Goal: Task Accomplishment & Management: Complete application form

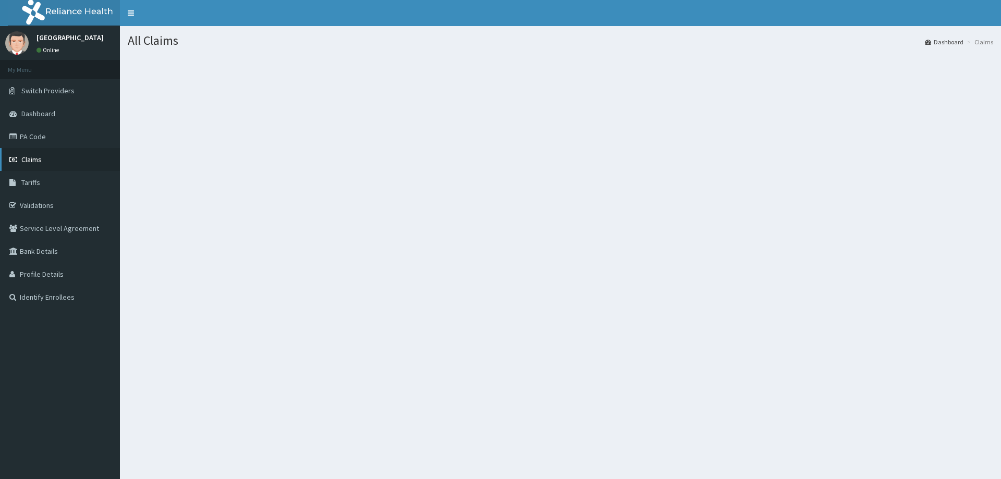
click at [64, 160] on link "Claims" at bounding box center [60, 159] width 120 height 23
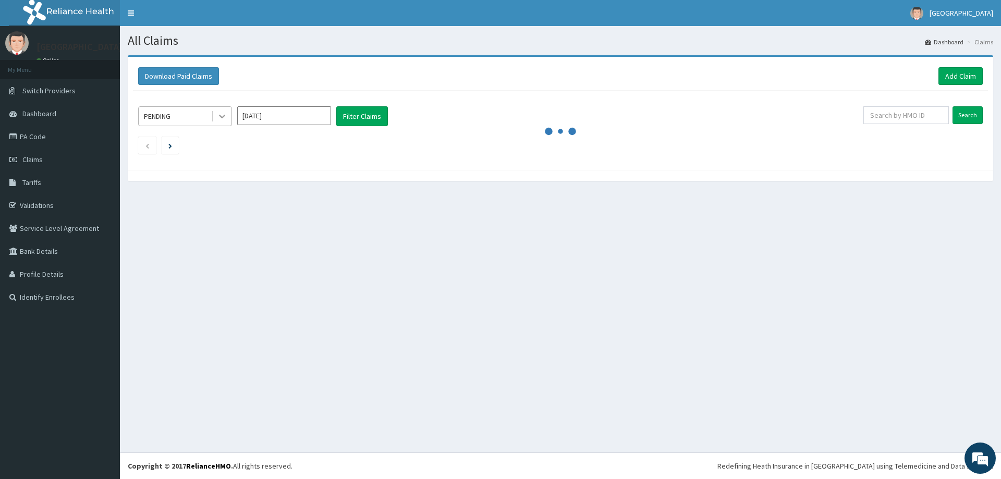
click at [220, 118] on icon at bounding box center [222, 116] width 10 height 10
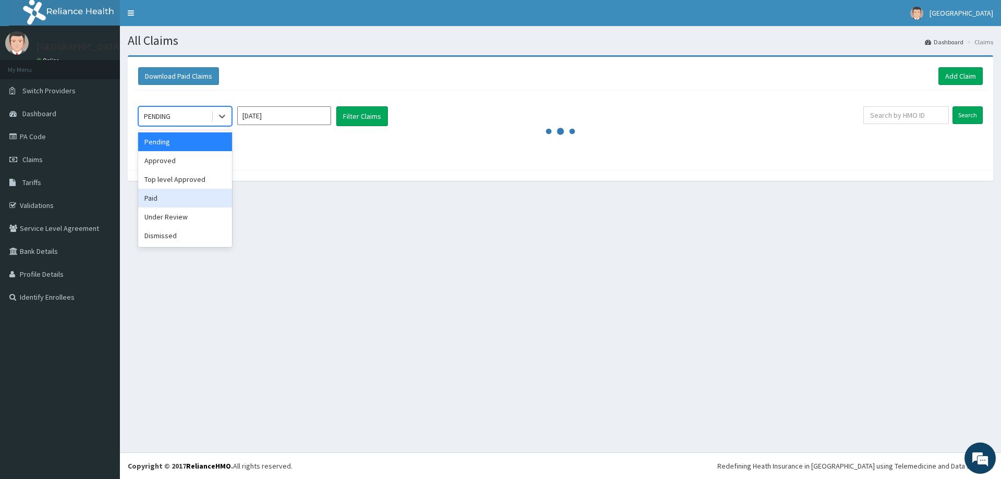
click at [174, 196] on div "Paid" at bounding box center [185, 198] width 94 height 19
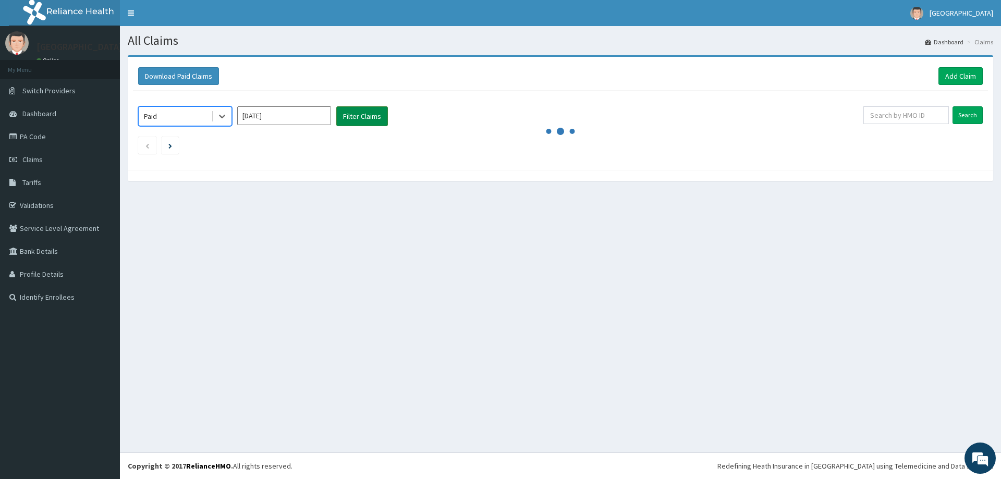
click at [379, 120] on button "Filter Claims" at bounding box center [362, 116] width 52 height 20
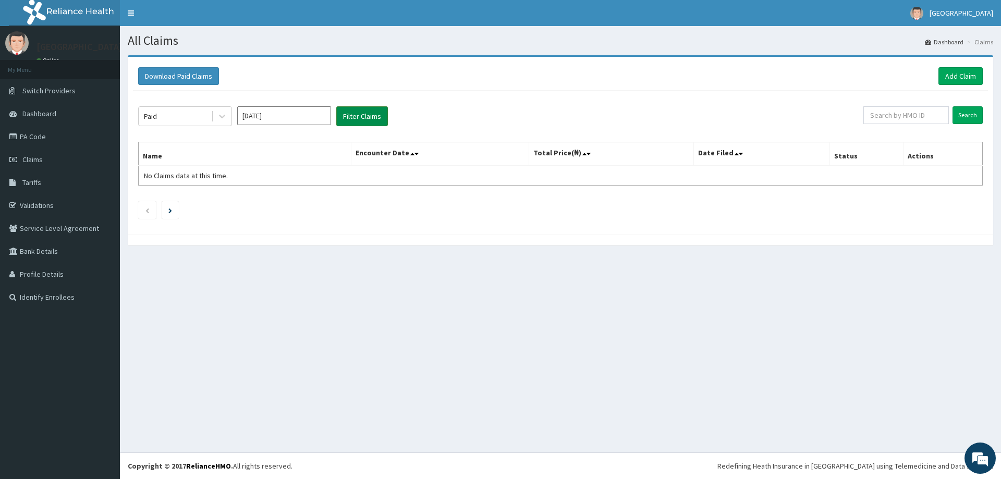
click at [379, 120] on button "Filter Claims" at bounding box center [362, 116] width 52 height 20
click at [380, 120] on button "Filter Claims" at bounding box center [362, 116] width 52 height 20
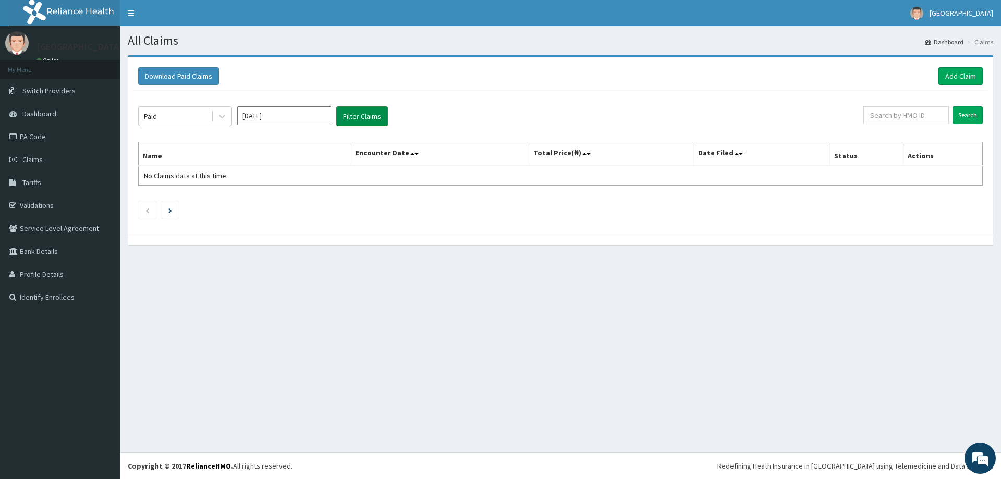
click at [380, 120] on button "Filter Claims" at bounding box center [362, 116] width 52 height 20
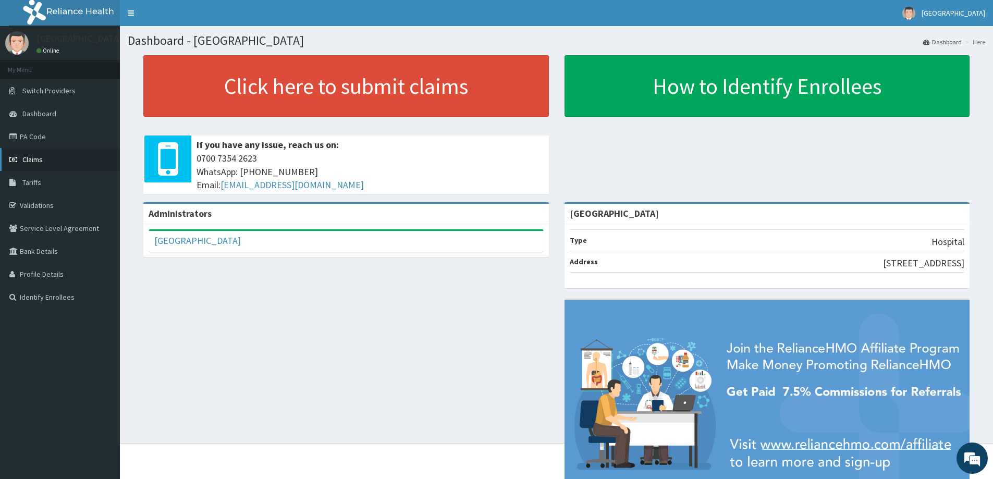
click at [91, 161] on link "Claims" at bounding box center [60, 159] width 120 height 23
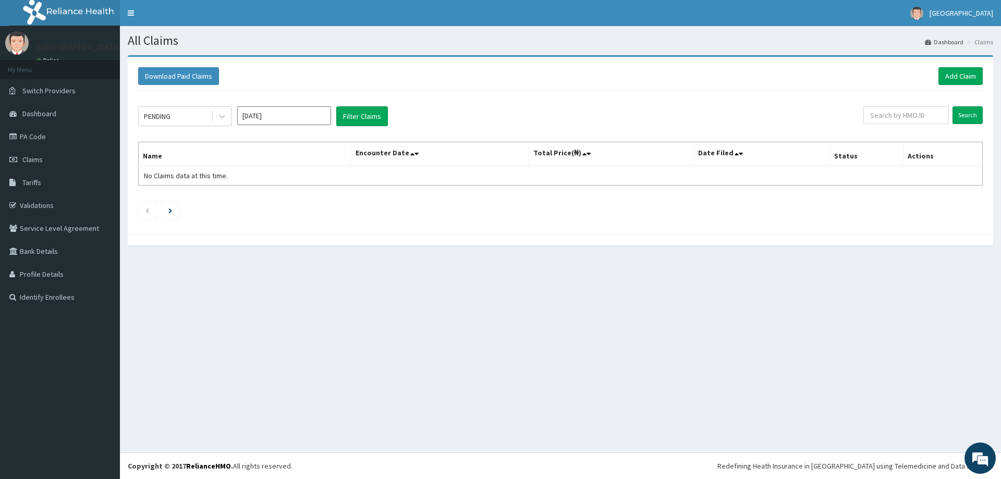
click at [710, 452] on div "All Claims Dashboard Claims Download Paid Claims Add Claim × Note you can only …" at bounding box center [560, 239] width 881 height 427
click at [698, 472] on footer "Redefining Heath Insurance in Africa using Telemedicine and Data Science! Copyr…" at bounding box center [560, 466] width 881 height 27
drag, startPoint x: 986, startPoint y: 298, endPoint x: 927, endPoint y: 305, distance: 58.9
click at [217, 112] on icon at bounding box center [222, 116] width 10 height 10
click at [235, 114] on div "PENDING Aug 2025 Filter Claims" at bounding box center [500, 116] width 725 height 20
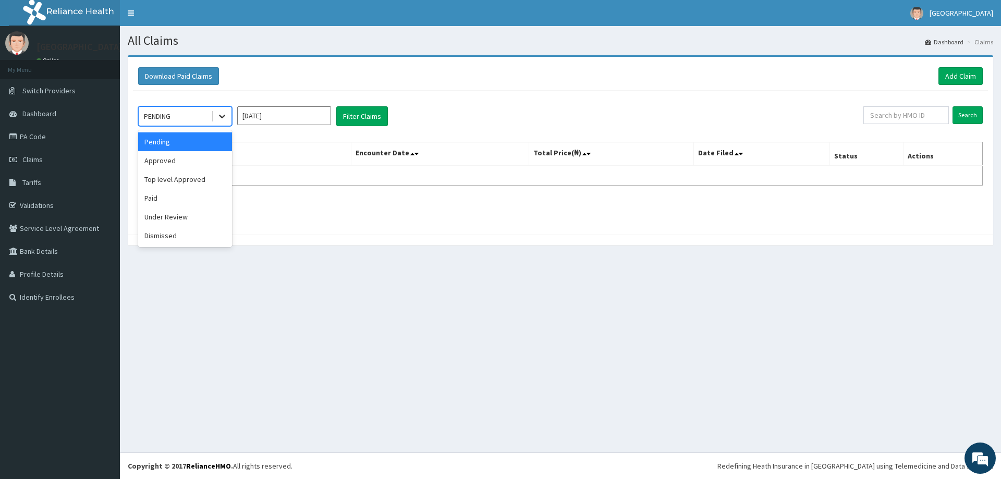
click at [221, 117] on icon at bounding box center [222, 117] width 6 height 4
click at [363, 114] on button "Filter Claims" at bounding box center [362, 116] width 52 height 20
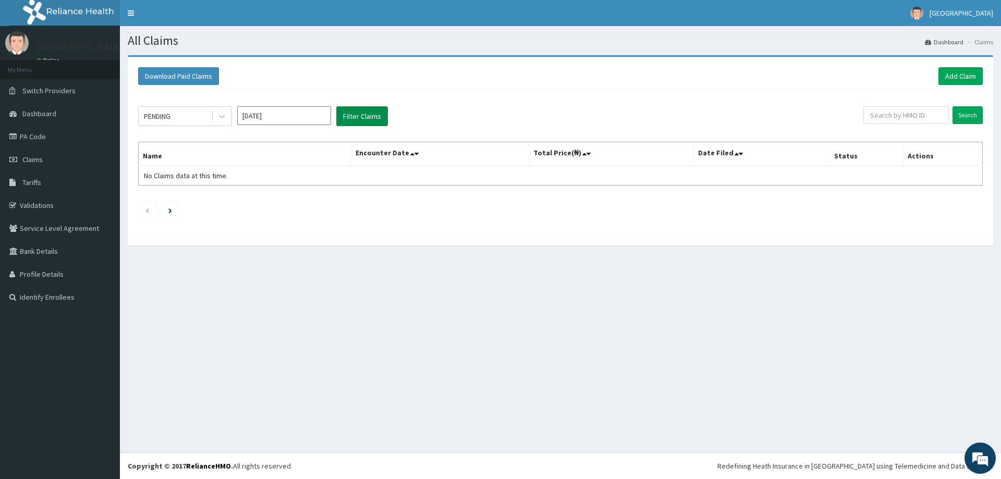
click at [363, 107] on button "Filter Claims" at bounding box center [362, 116] width 52 height 20
click at [378, 122] on button "Filter Claims" at bounding box center [362, 116] width 52 height 20
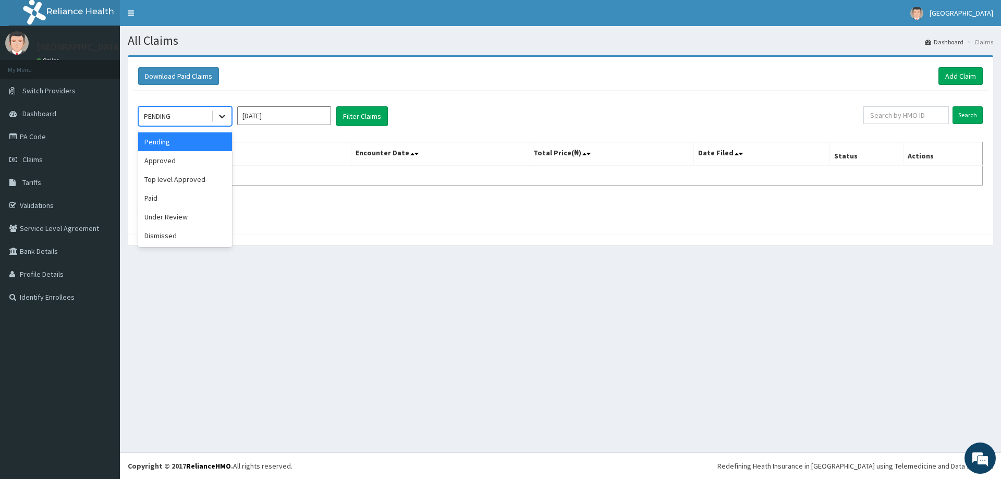
click at [226, 117] on icon at bounding box center [222, 116] width 10 height 10
click at [206, 168] on div "Approved" at bounding box center [185, 160] width 94 height 19
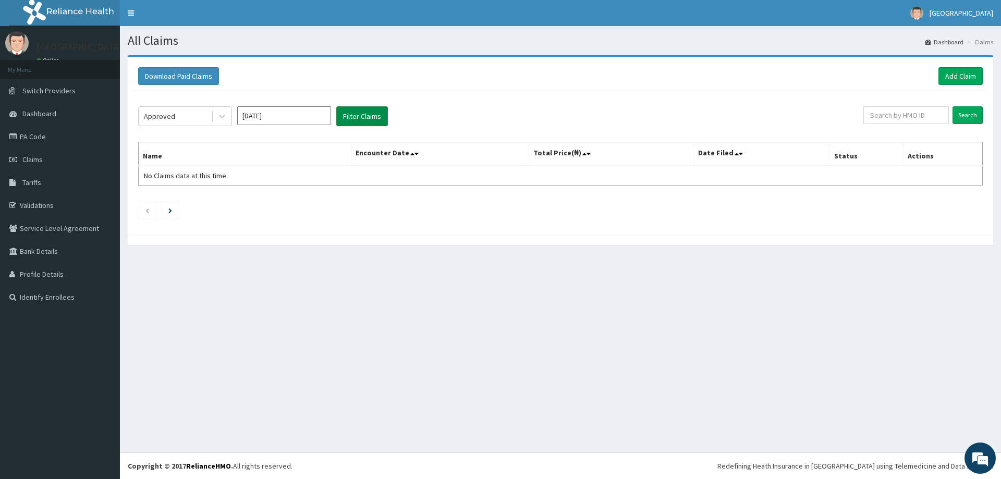
click at [344, 121] on button "Filter Claims" at bounding box center [362, 116] width 52 height 20
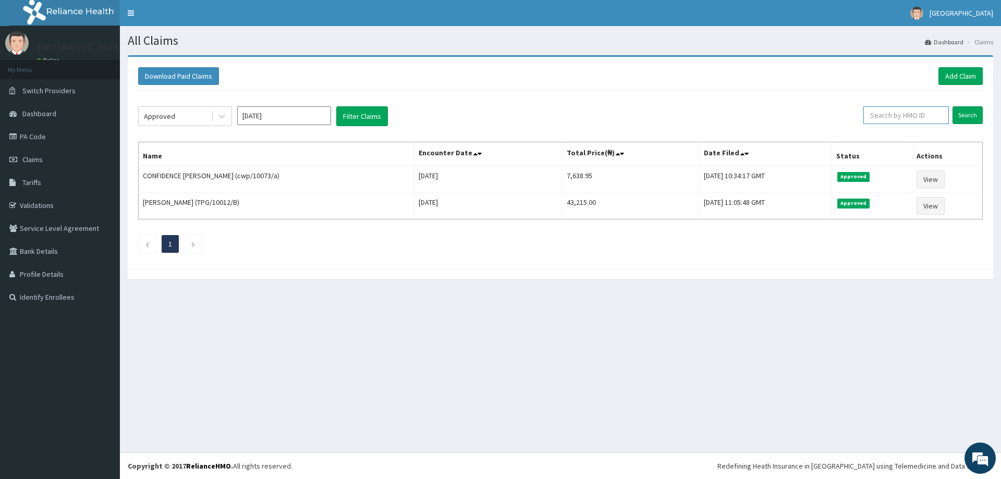
click at [909, 118] on input "text" at bounding box center [907, 115] width 86 height 18
click at [218, 118] on icon at bounding box center [222, 116] width 10 height 10
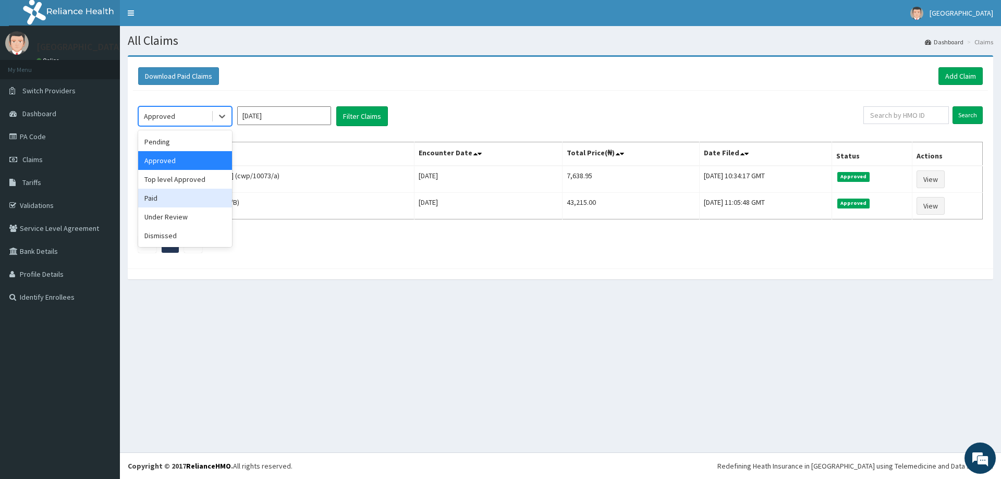
click at [190, 200] on div "Paid" at bounding box center [185, 198] width 94 height 19
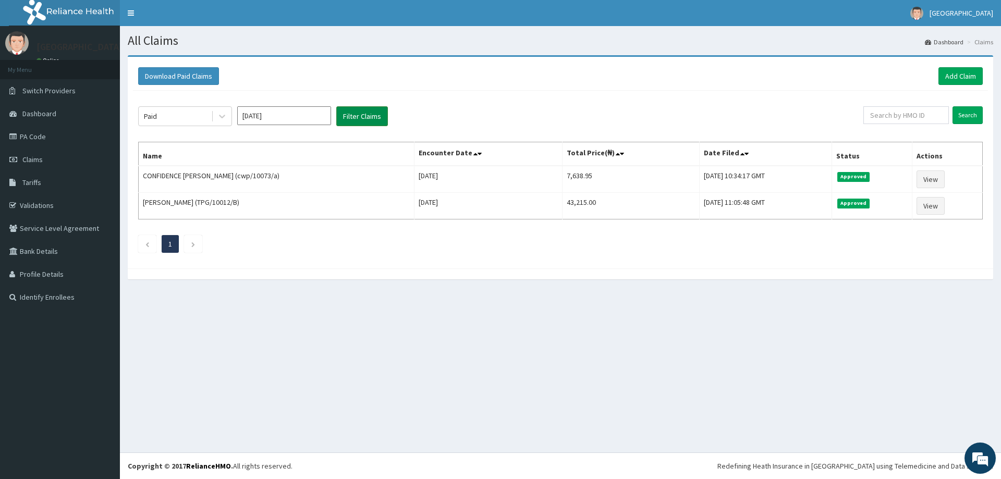
click at [372, 118] on button "Filter Claims" at bounding box center [362, 116] width 52 height 20
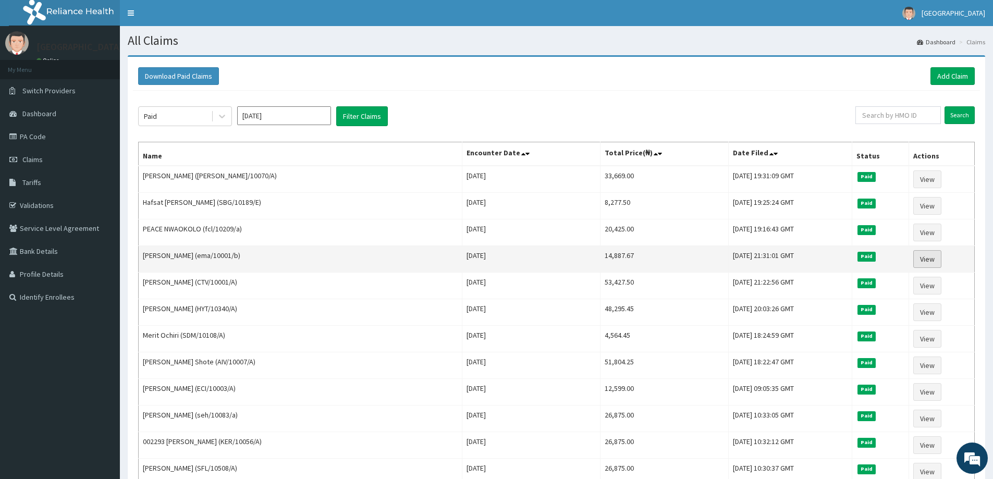
click at [924, 254] on link "View" at bounding box center [928, 259] width 28 height 18
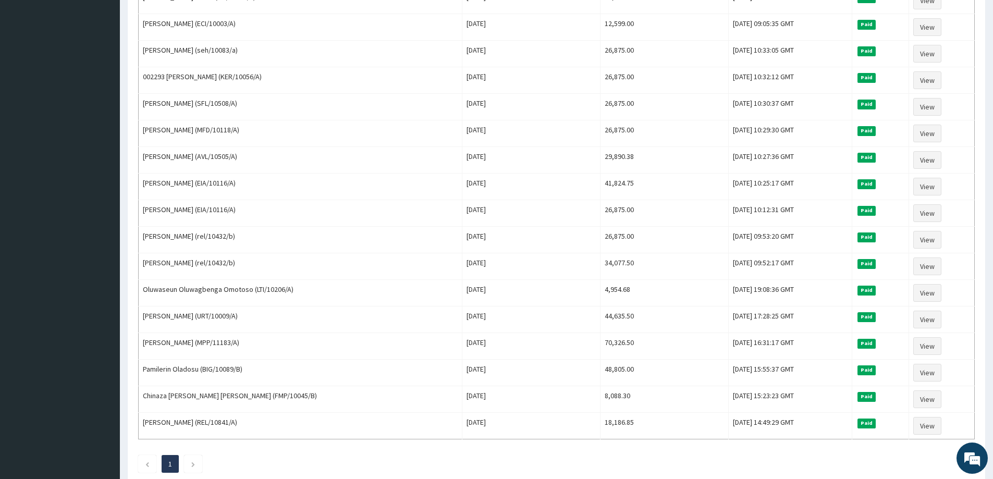
scroll to position [430, 0]
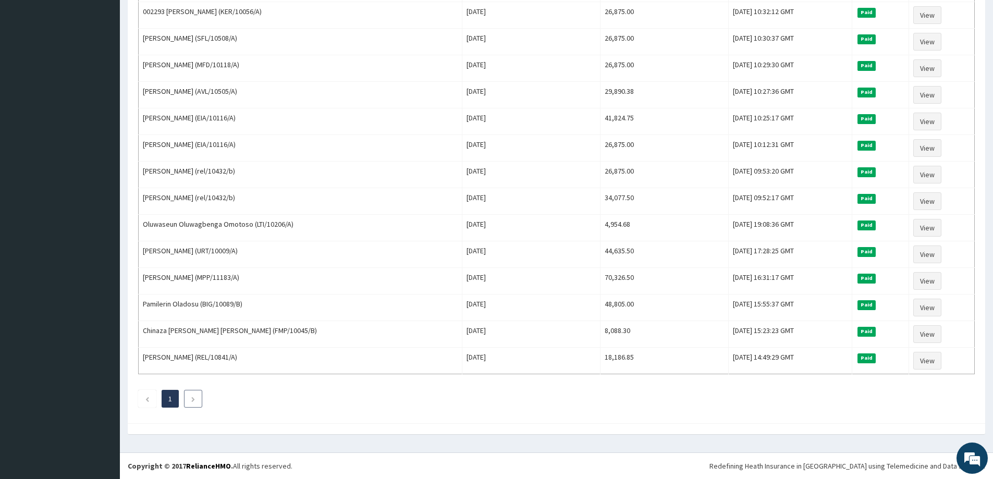
click at [193, 397] on icon "Next page" at bounding box center [193, 399] width 5 height 6
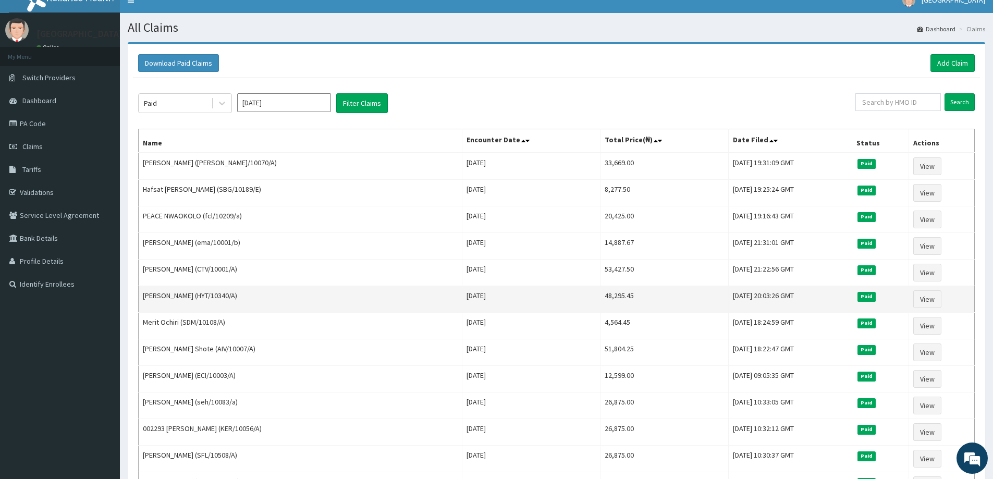
scroll to position [0, 0]
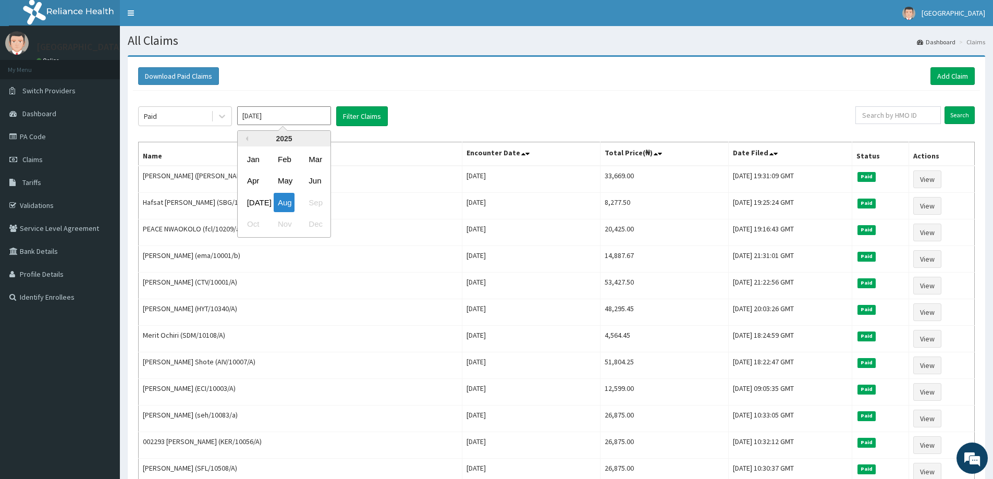
click at [297, 113] on input "[DATE]" at bounding box center [284, 115] width 94 height 19
click at [253, 206] on div "Jul" at bounding box center [253, 202] width 21 height 19
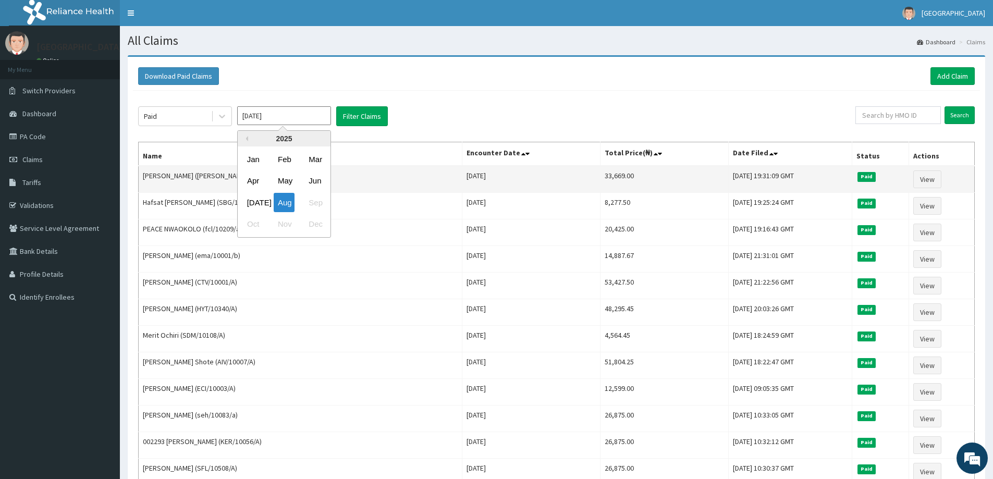
type input "Jul 2025"
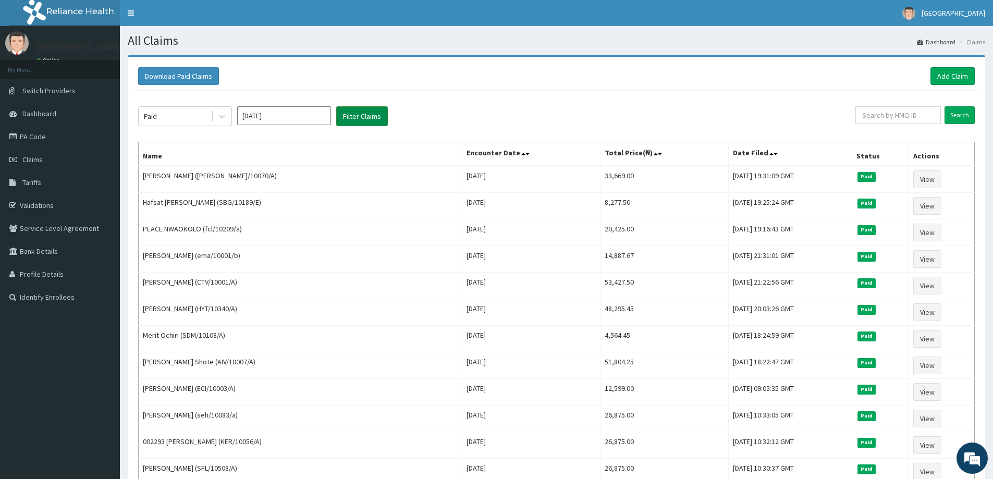
click at [373, 115] on button "Filter Claims" at bounding box center [362, 116] width 52 height 20
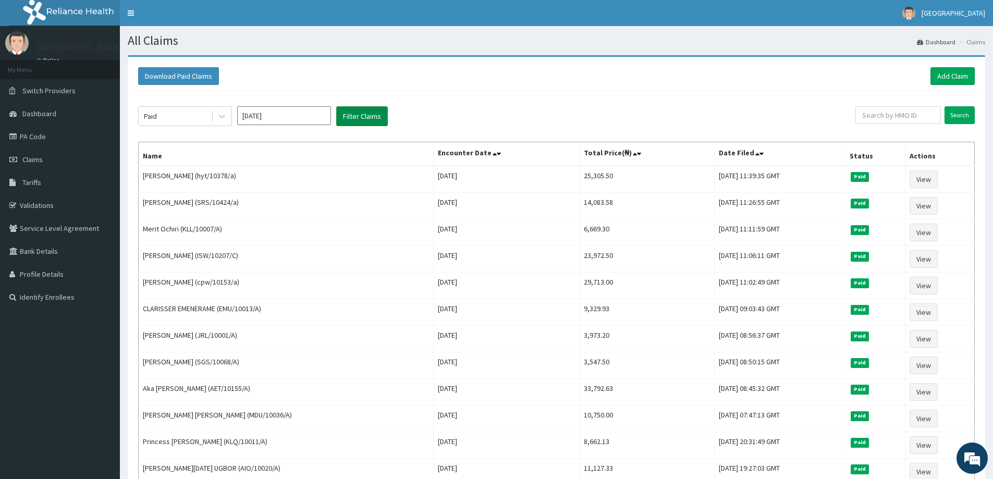
click at [376, 124] on button "Filter Claims" at bounding box center [362, 116] width 52 height 20
click at [373, 116] on button "Filter Claims" at bounding box center [362, 116] width 52 height 20
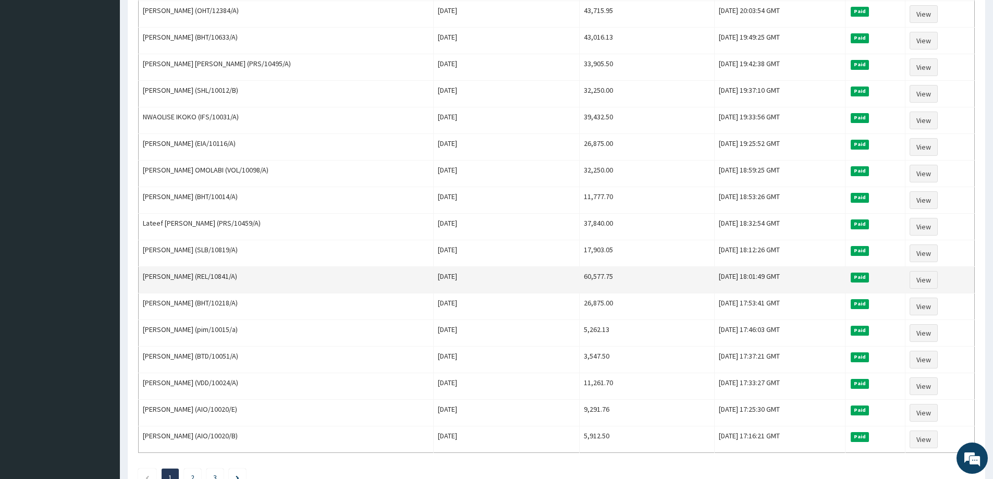
scroll to position [1122, 0]
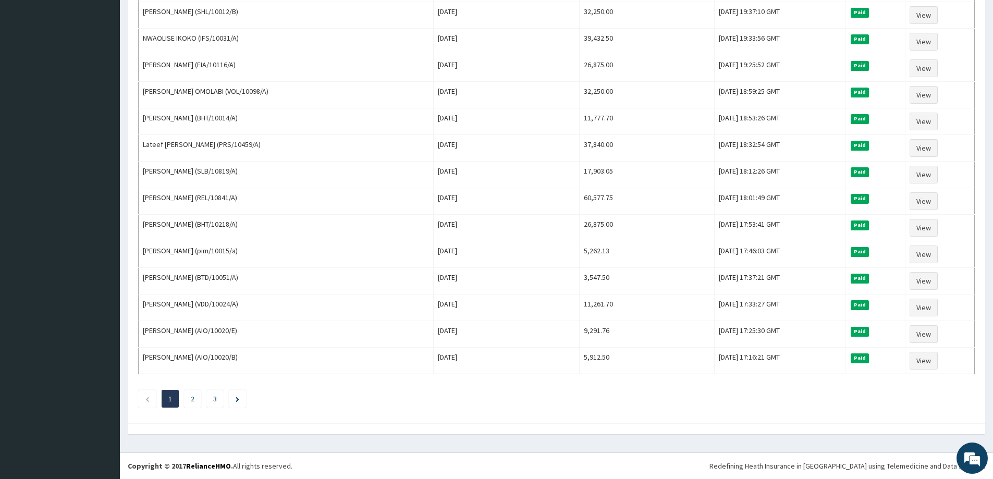
click at [202, 397] on ul "1 2 3" at bounding box center [556, 399] width 837 height 18
click at [188, 397] on li "2" at bounding box center [192, 399] width 17 height 18
click at [196, 403] on li "2" at bounding box center [192, 399] width 17 height 18
click at [196, 398] on li "2" at bounding box center [192, 399] width 17 height 18
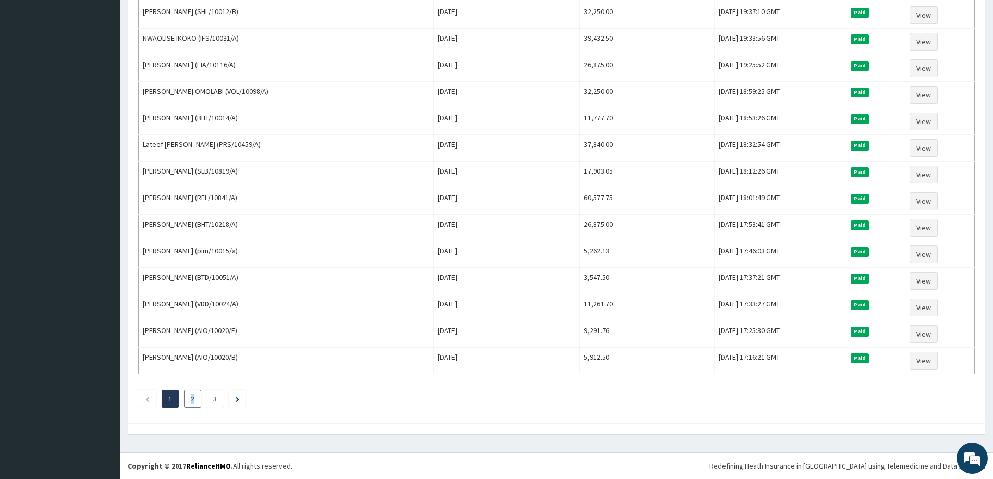
click at [194, 400] on li "2" at bounding box center [192, 399] width 17 height 18
click at [194, 400] on link "2" at bounding box center [193, 398] width 4 height 9
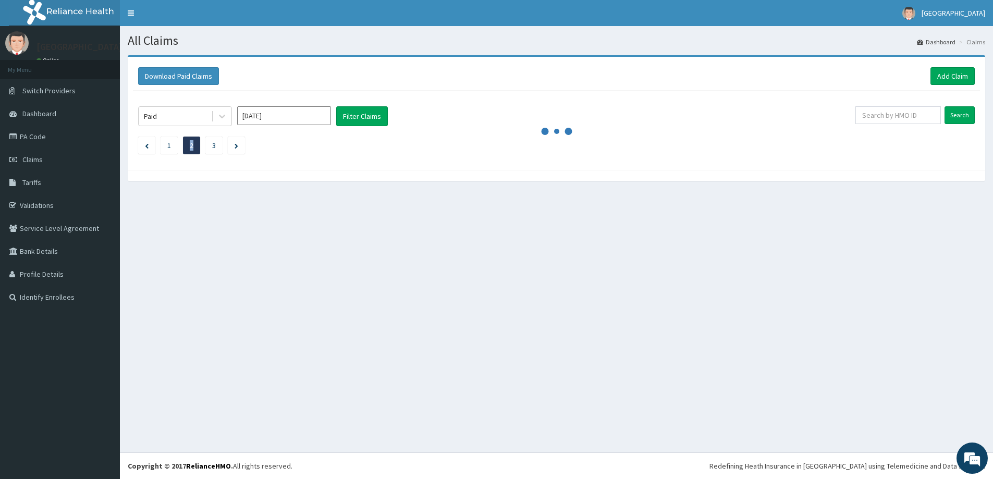
scroll to position [0, 0]
click at [194, 400] on div "All Claims Dashboard Claims Download Paid Claims Add Claim × Note you can only …" at bounding box center [560, 239] width 881 height 427
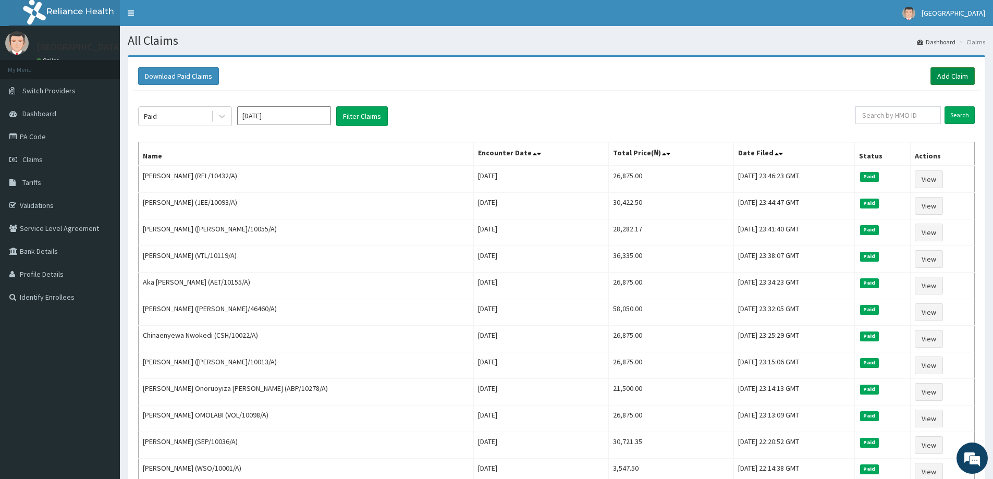
click at [955, 72] on link "Add Claim" at bounding box center [953, 76] width 44 height 18
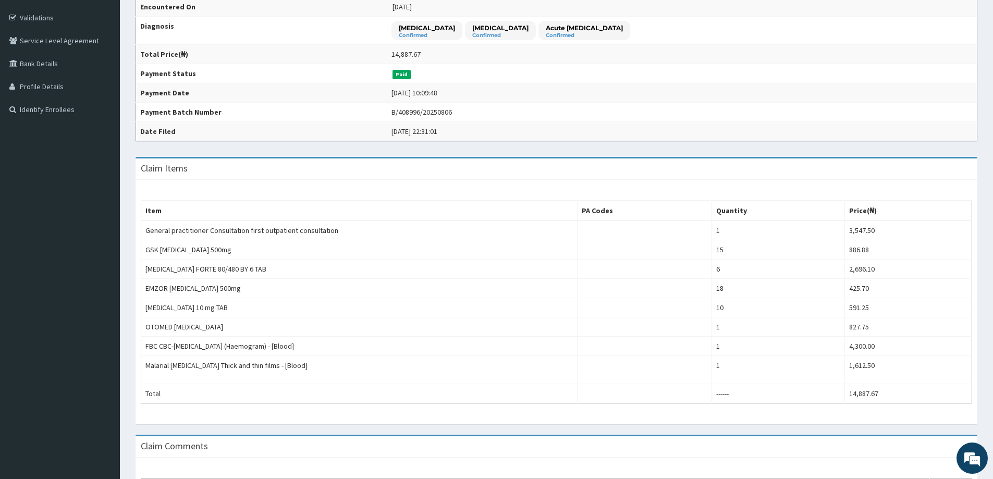
scroll to position [136, 0]
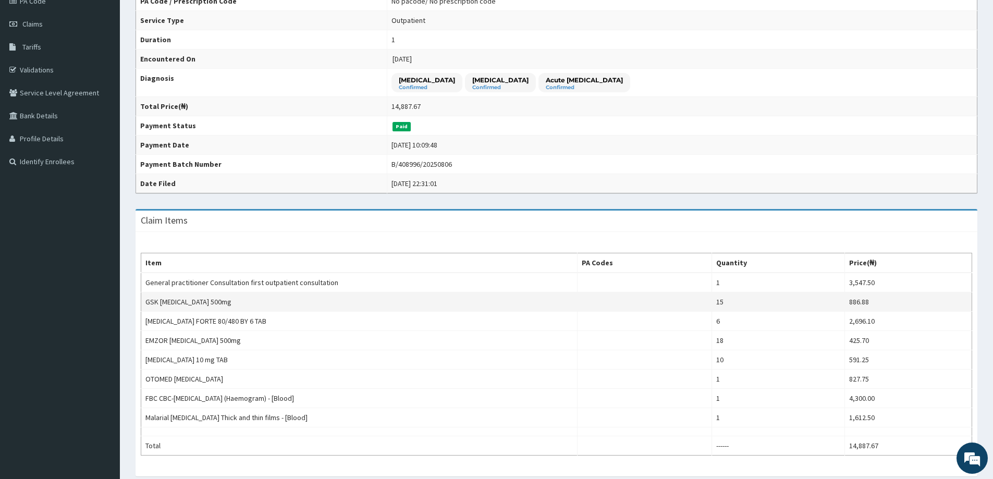
click at [799, 306] on td "15" at bounding box center [778, 302] width 133 height 19
click at [797, 313] on td "6" at bounding box center [778, 321] width 133 height 19
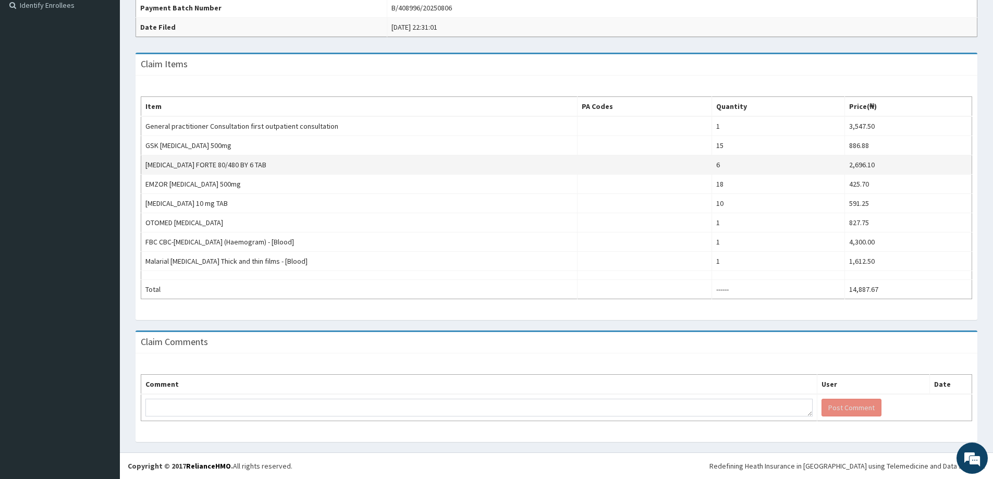
click at [855, 156] on td "2,696.10" at bounding box center [908, 164] width 127 height 19
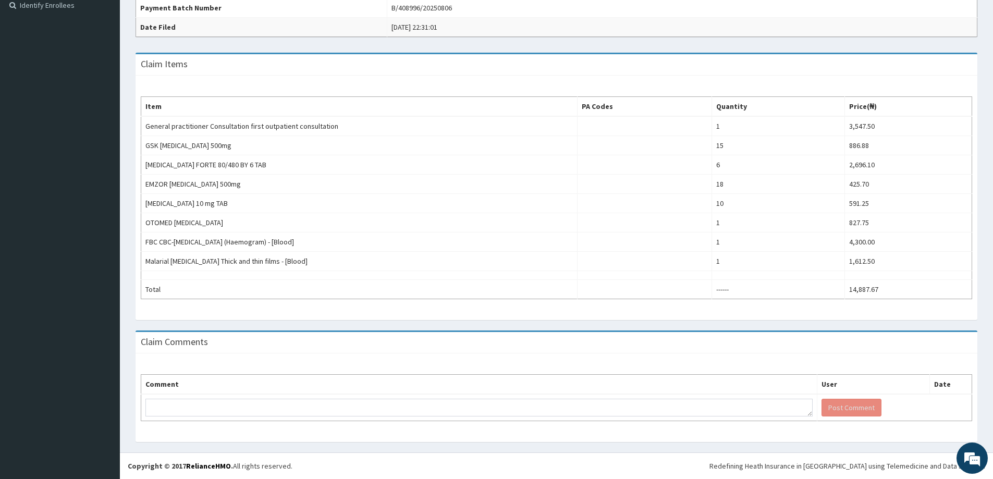
scroll to position [0, 0]
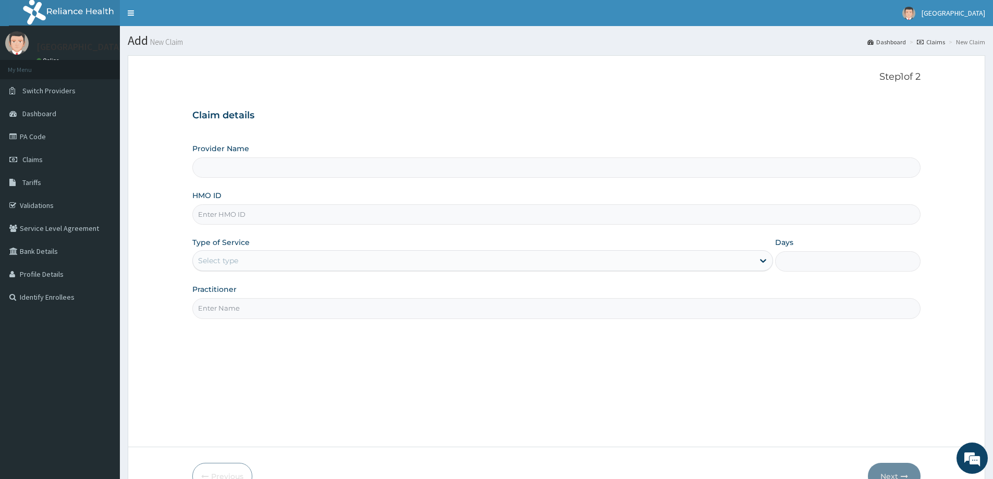
type input "[GEOGRAPHIC_DATA]"
click at [60, 159] on link "Claims" at bounding box center [60, 159] width 120 height 23
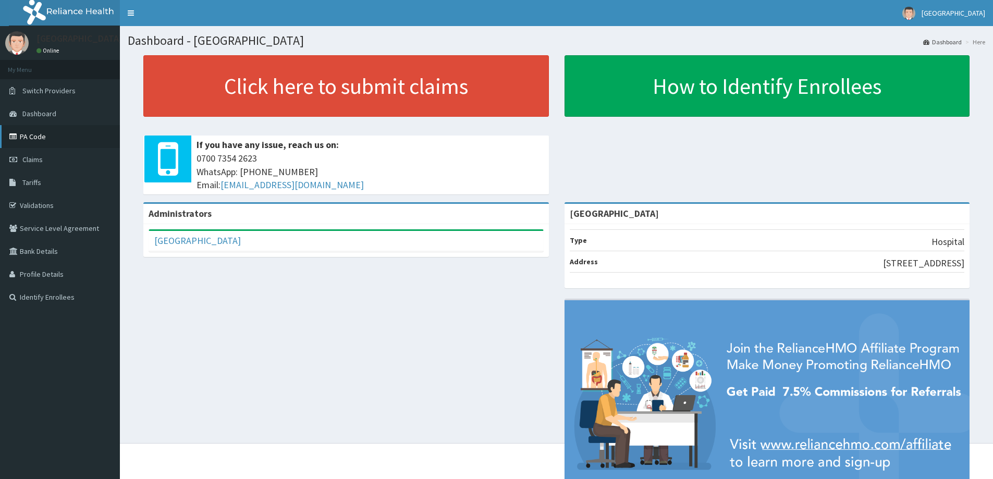
click at [93, 139] on link "PA Code" at bounding box center [60, 136] width 120 height 23
